Goal: Task Accomplishment & Management: Manage account settings

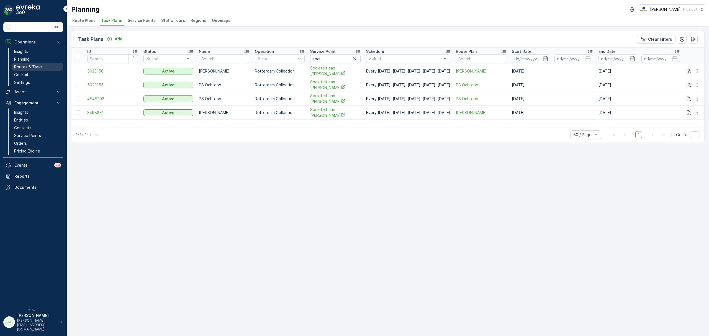
click at [36, 65] on p "Routes & Tasks" at bounding box center [28, 67] width 29 height 6
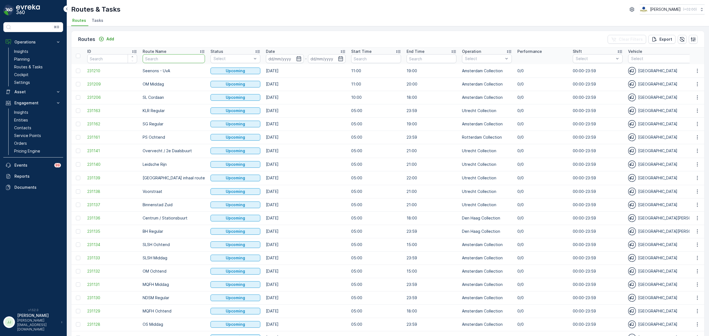
click at [162, 58] on input "text" at bounding box center [174, 58] width 62 height 9
type input "kanale"
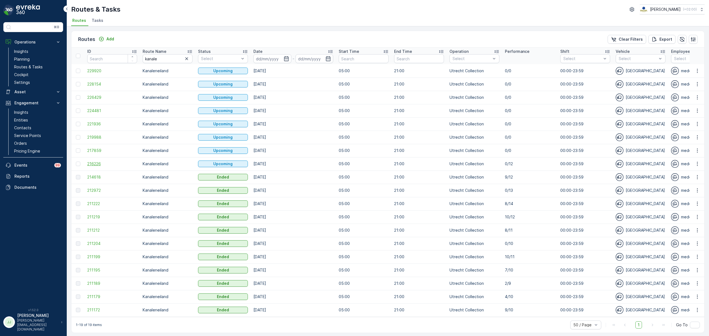
click at [91, 164] on span "216226" at bounding box center [112, 164] width 50 height 6
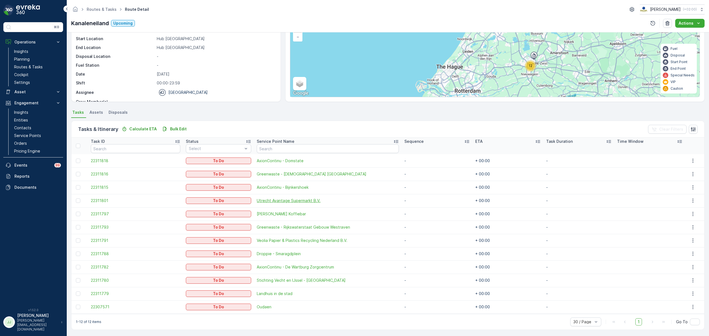
scroll to position [47, 0]
click at [28, 68] on p "Routes & Tasks" at bounding box center [28, 67] width 29 height 6
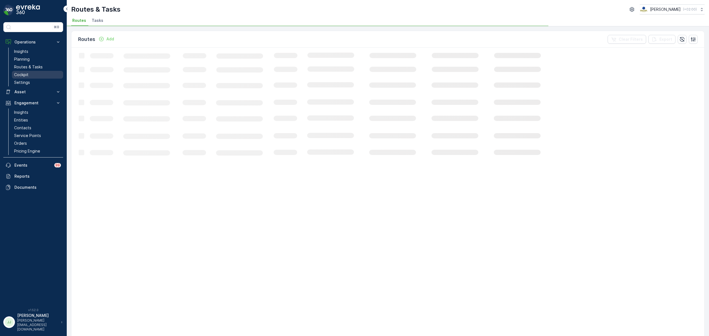
click at [44, 78] on link "Cockpit" at bounding box center [37, 75] width 51 height 8
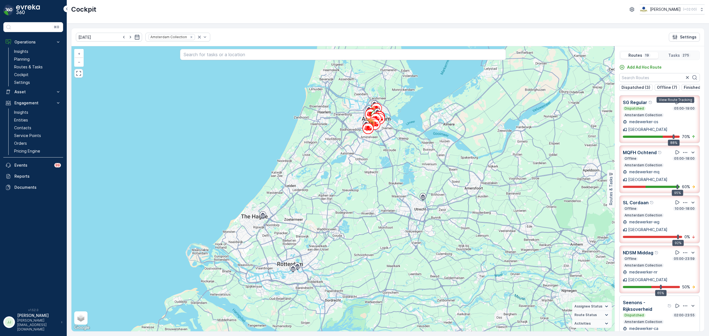
click at [675, 105] on icon at bounding box center [678, 102] width 6 height 6
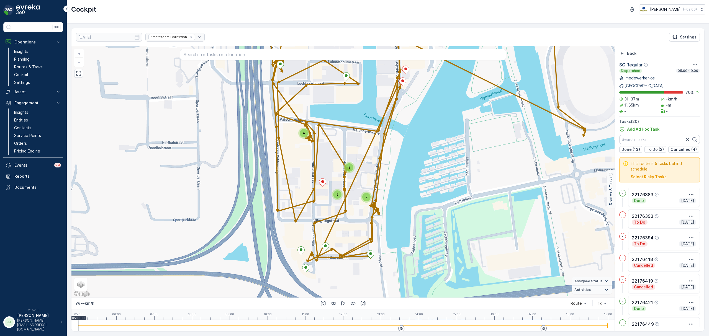
click at [341, 196] on div "2" at bounding box center [337, 195] width 8 height 8
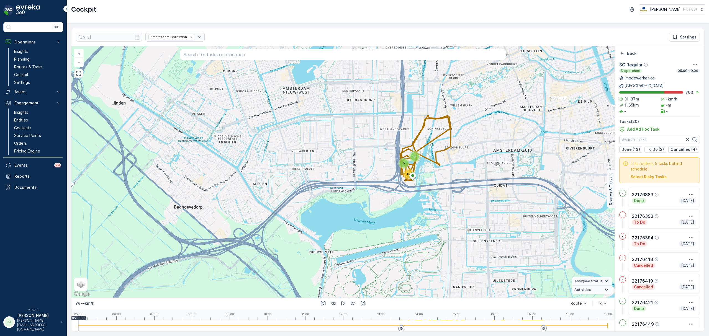
click at [622, 54] on icon "Back" at bounding box center [622, 53] width 3 height 3
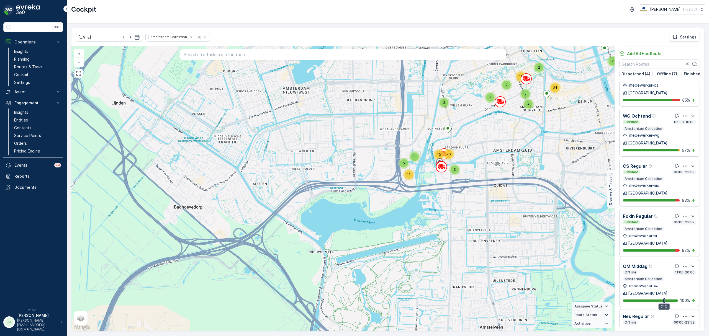
scroll to position [232, 0]
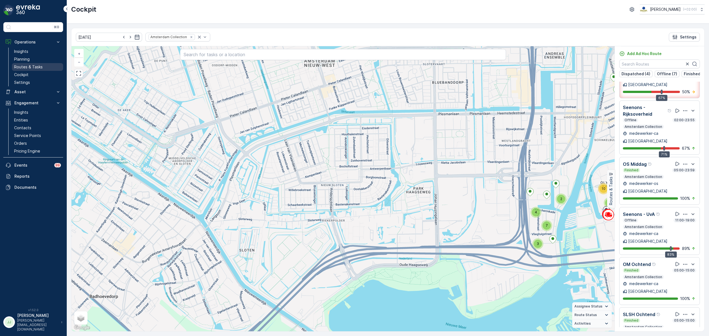
click at [28, 66] on p "Routes & Tasks" at bounding box center [28, 67] width 29 height 6
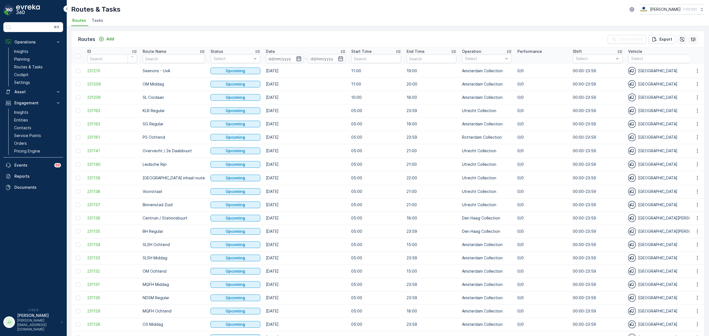
click at [296, 58] on icon "button" at bounding box center [298, 58] width 5 height 5
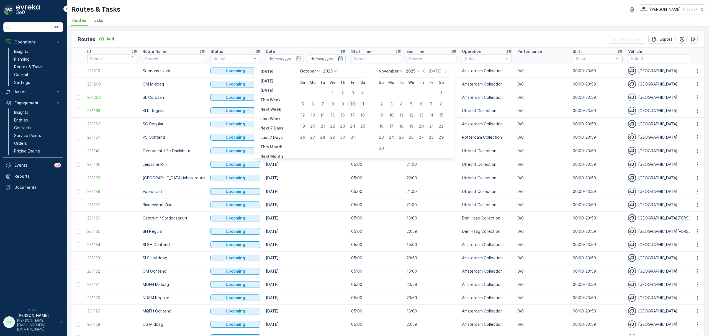
click at [354, 104] on div "10" at bounding box center [352, 104] width 9 height 9
type input "[DATE]"
click at [354, 104] on div "10" at bounding box center [352, 104] width 9 height 9
type input "[DATE]"
click at [354, 104] on div "10" at bounding box center [352, 104] width 9 height 9
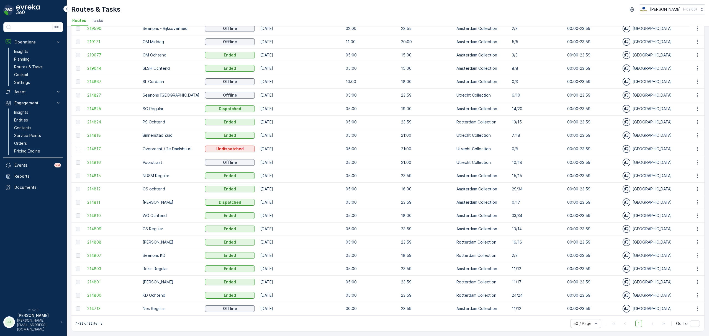
scroll to position [178, 0]
click at [90, 306] on span "214713" at bounding box center [112, 309] width 50 height 6
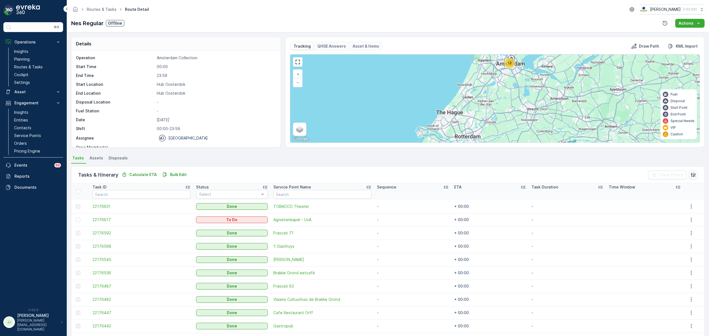
scroll to position [47, 0]
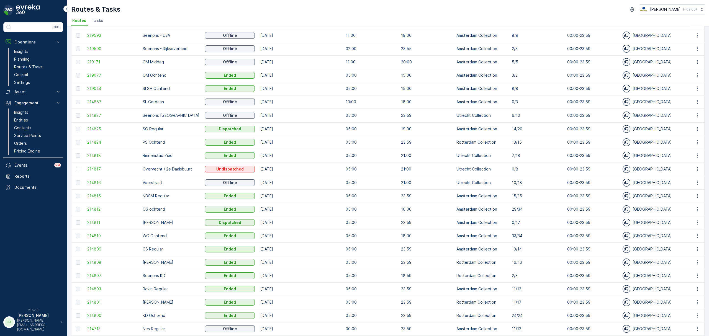
scroll to position [178, 0]
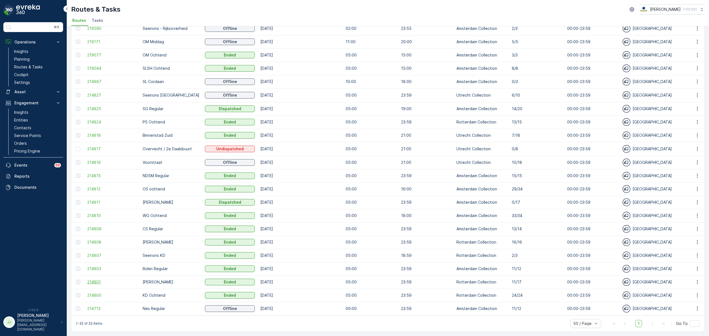
click at [99, 280] on span "214801" at bounding box center [112, 283] width 50 height 6
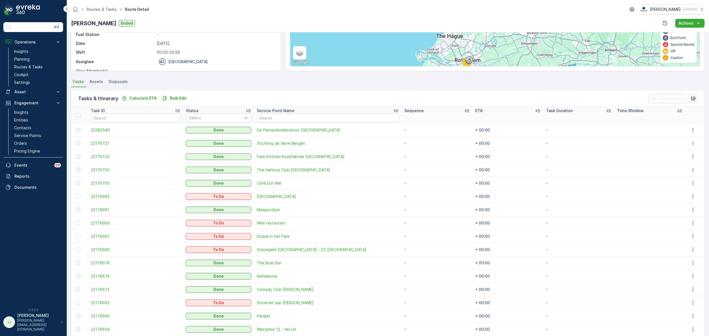
scroll to position [113, 0]
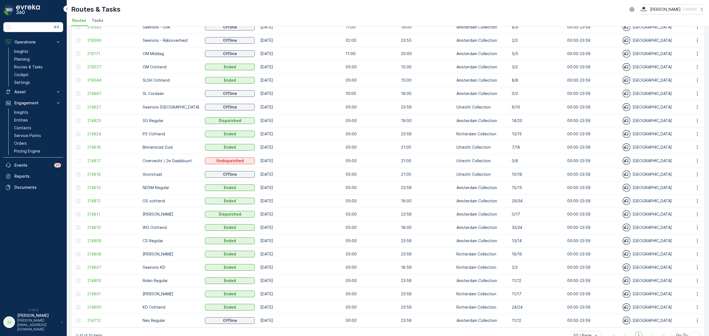
scroll to position [178, 0]
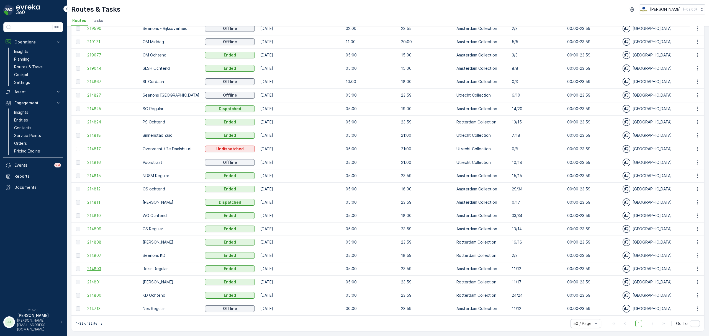
click at [99, 269] on span "214803" at bounding box center [112, 269] width 50 height 6
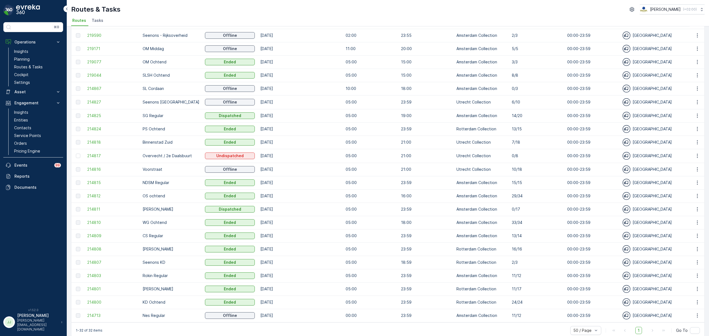
scroll to position [178, 0]
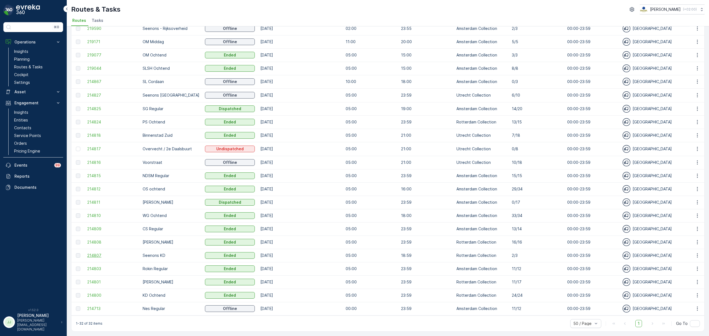
click at [100, 255] on span "214807" at bounding box center [112, 256] width 50 height 6
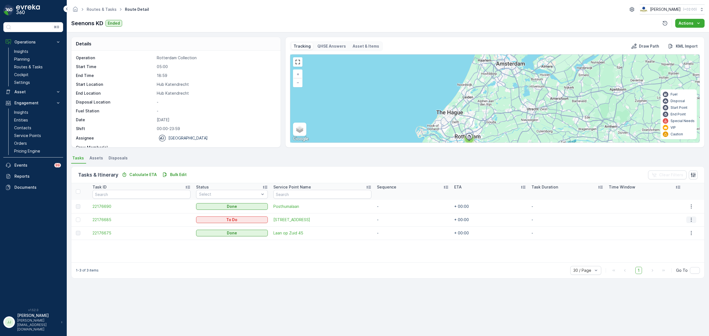
click at [692, 218] on icon "button" at bounding box center [692, 220] width 6 height 6
click at [675, 252] on span "Remove from Route" at bounding box center [688, 252] width 37 height 6
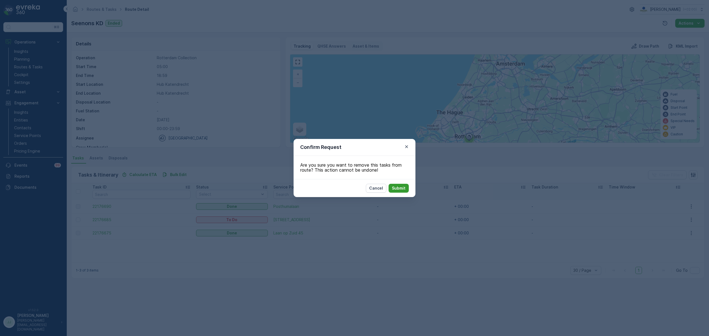
click at [405, 188] on p "Submit" at bounding box center [399, 189] width 14 height 6
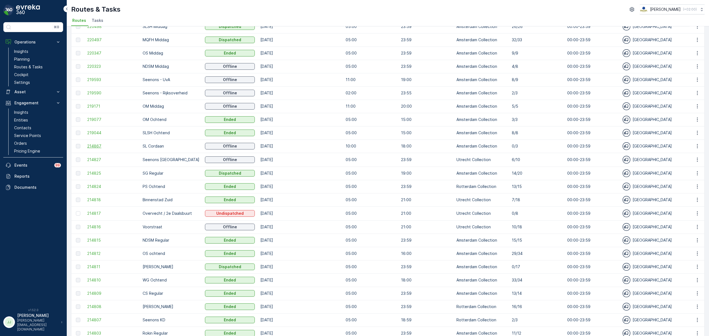
scroll to position [74, 0]
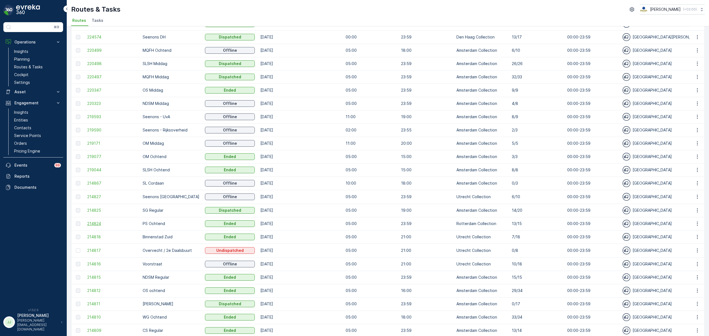
click at [94, 225] on span "214824" at bounding box center [112, 224] width 50 height 6
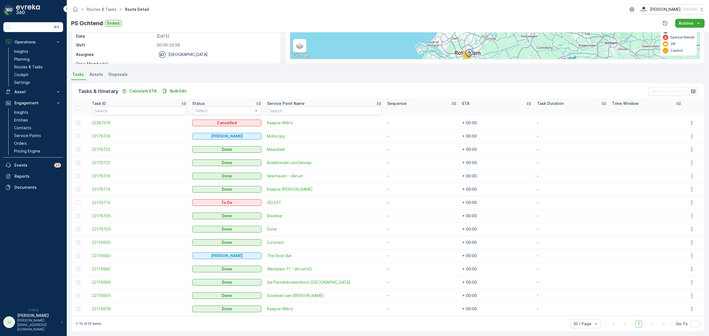
scroll to position [87, 0]
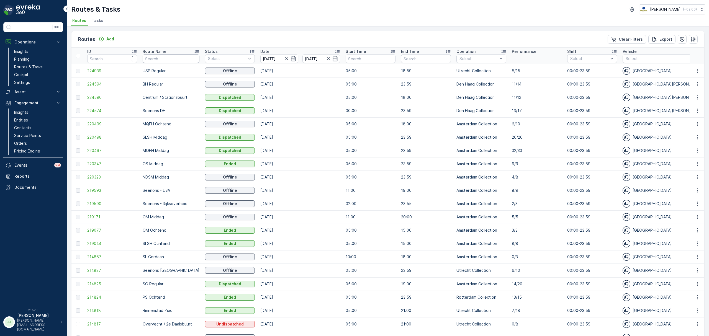
click at [172, 60] on input "text" at bounding box center [171, 58] width 57 height 9
click at [467, 114] on p "Den Haag Collection" at bounding box center [484, 115] width 37 height 11
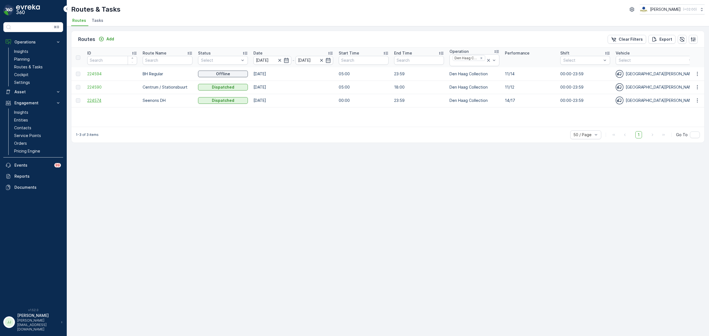
click at [91, 102] on span "224574" at bounding box center [112, 101] width 50 height 6
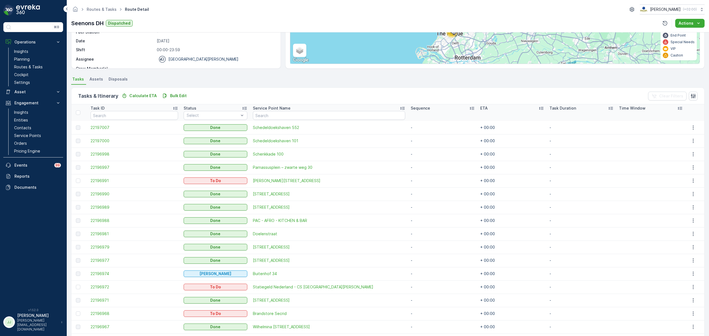
scroll to position [113, 0]
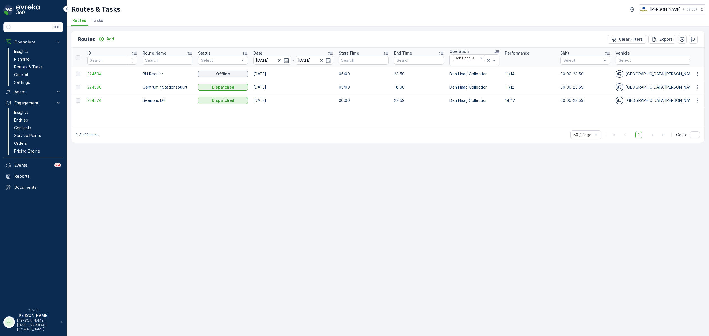
click at [96, 74] on span "224594" at bounding box center [112, 74] width 50 height 6
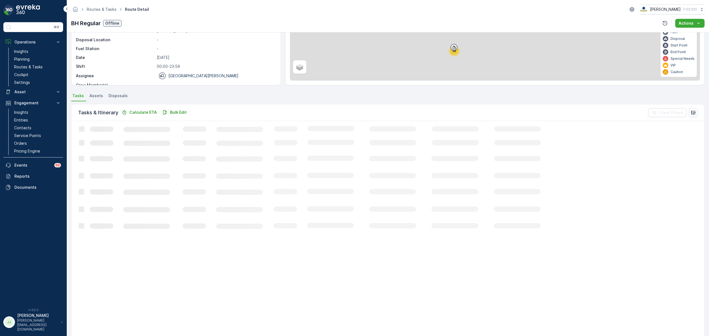
scroll to position [73, 0]
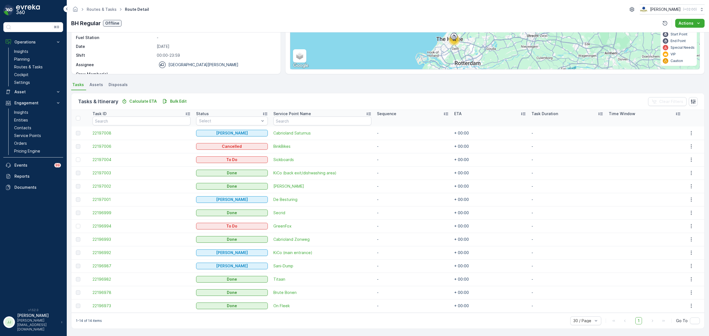
click at [232, 167] on td "Done" at bounding box center [231, 172] width 77 height 13
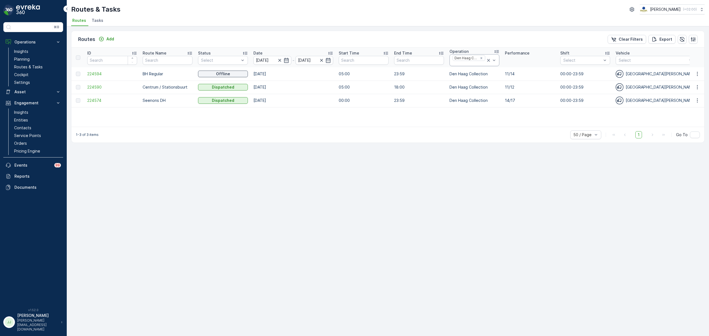
click at [488, 60] on icon at bounding box center [488, 60] width 3 height 3
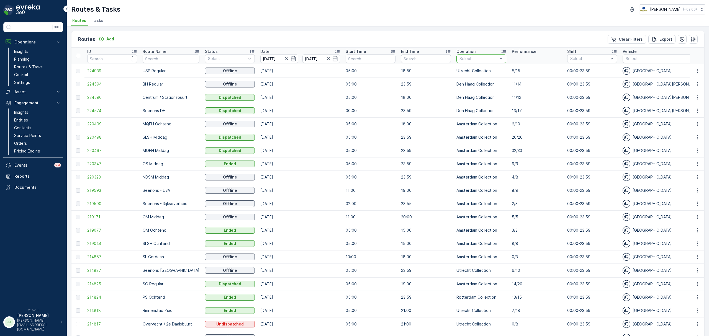
click at [487, 61] on p "Select" at bounding box center [479, 59] width 38 height 6
click at [467, 74] on p "Amsterdam Collection" at bounding box center [484, 74] width 37 height 11
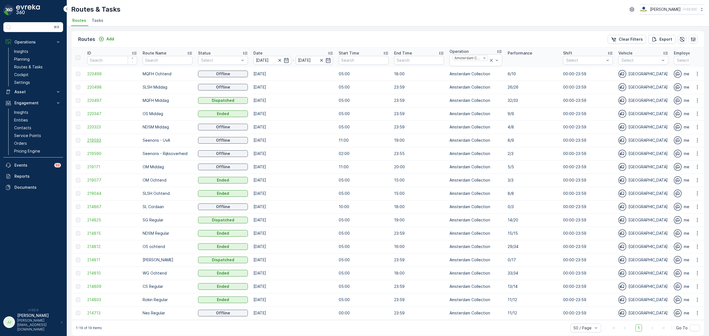
click at [90, 142] on span "219593" at bounding box center [112, 141] width 50 height 6
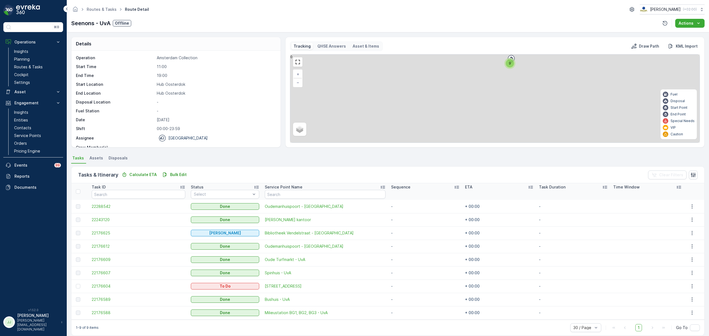
scroll to position [7, 0]
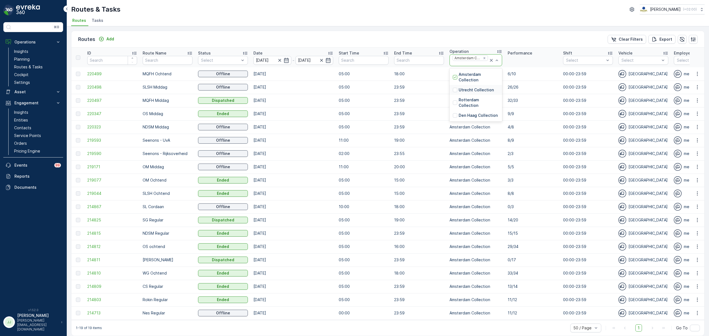
click at [472, 91] on p "Utrecht Collection" at bounding box center [476, 90] width 35 height 6
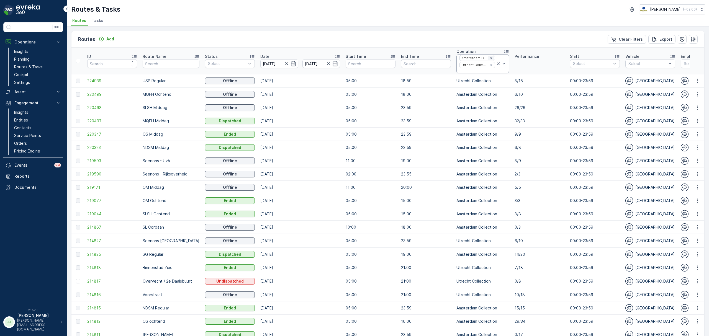
click at [490, 58] on icon "Remove Amsterdam Collection" at bounding box center [491, 58] width 2 height 2
